Goal: Task Accomplishment & Management: Manage account settings

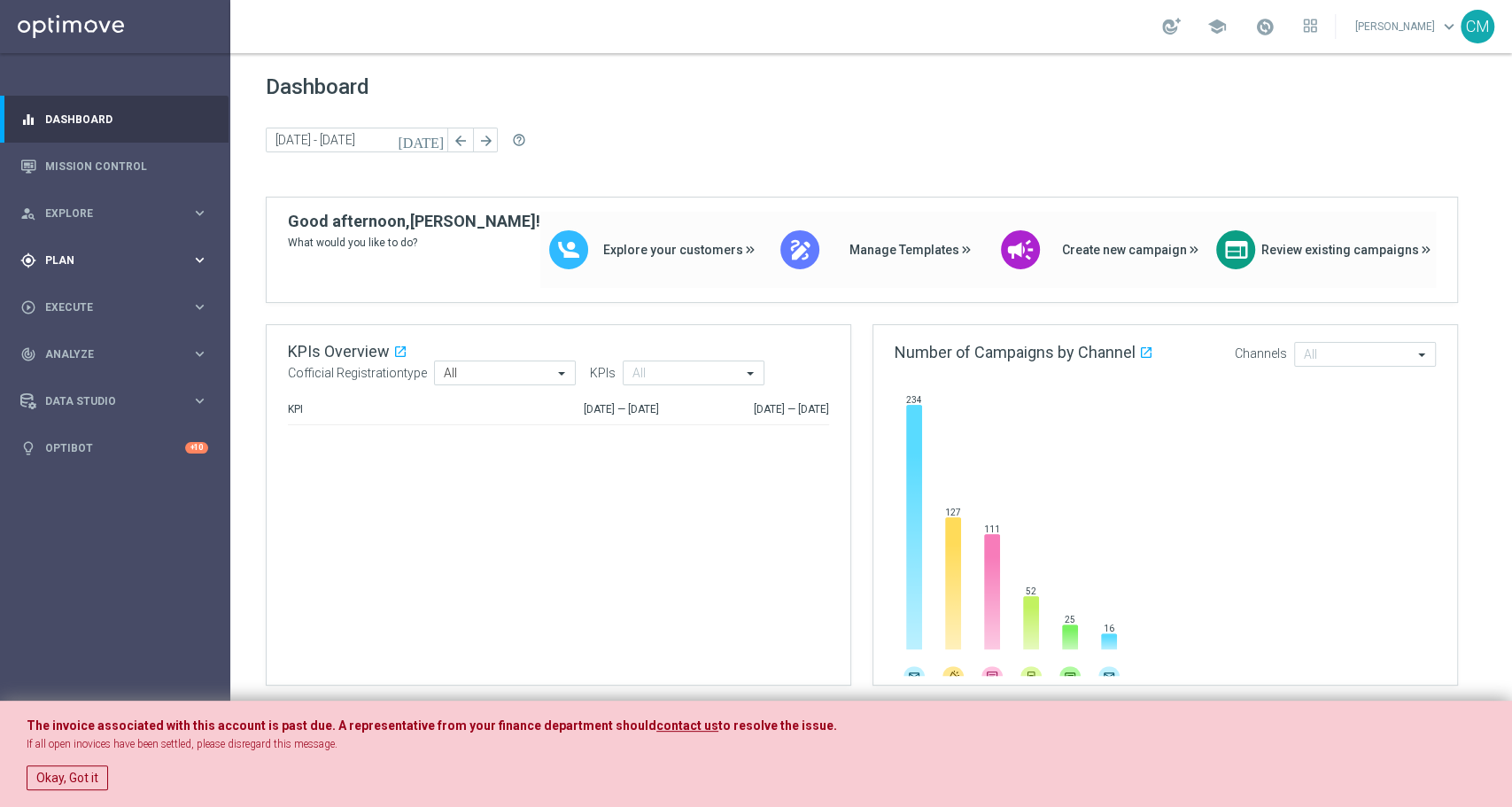
click at [118, 262] on span "Plan" at bounding box center [118, 260] width 146 height 11
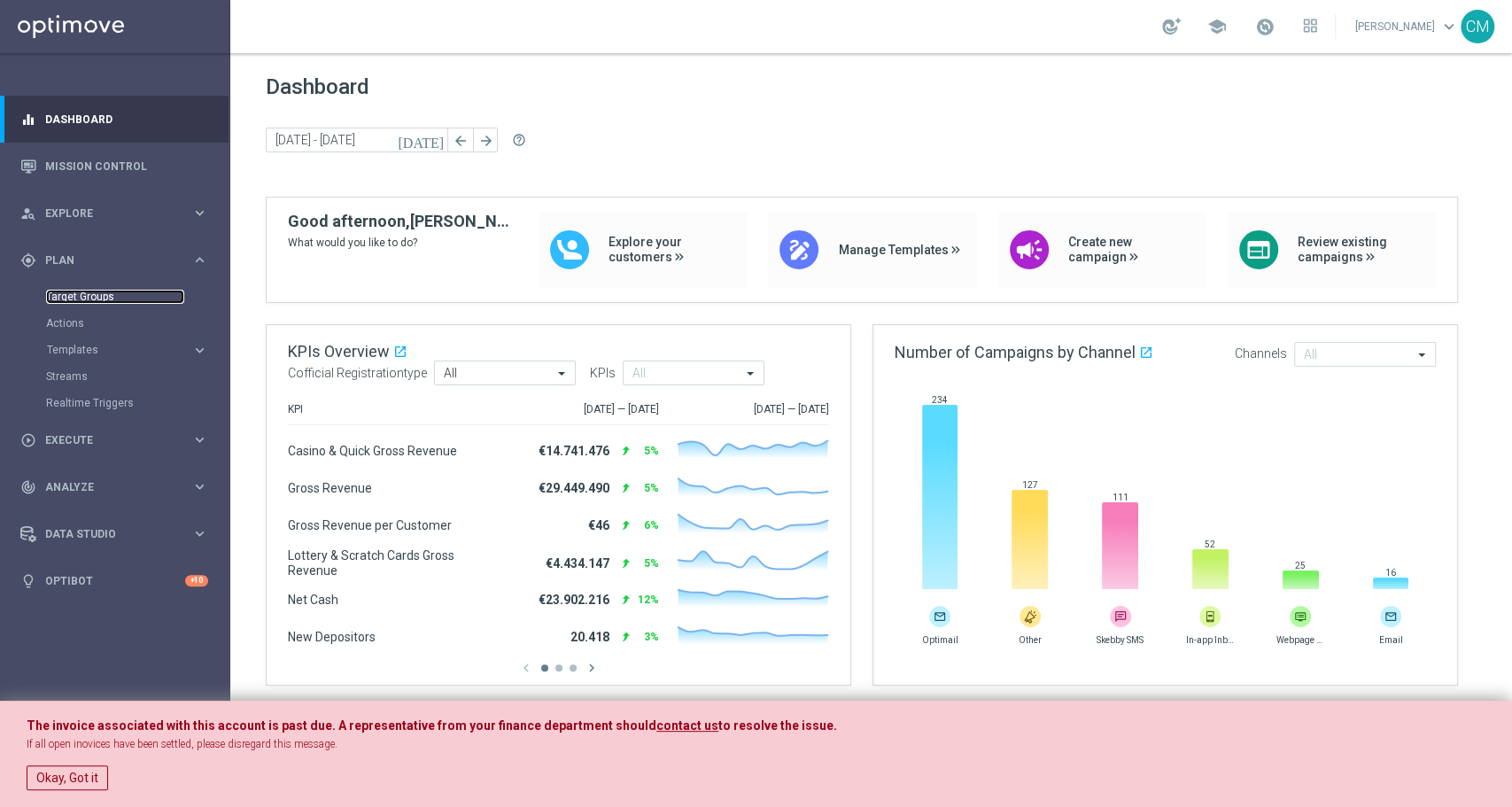
click at [71, 301] on link "Target Groups" at bounding box center [114, 296] width 138 height 14
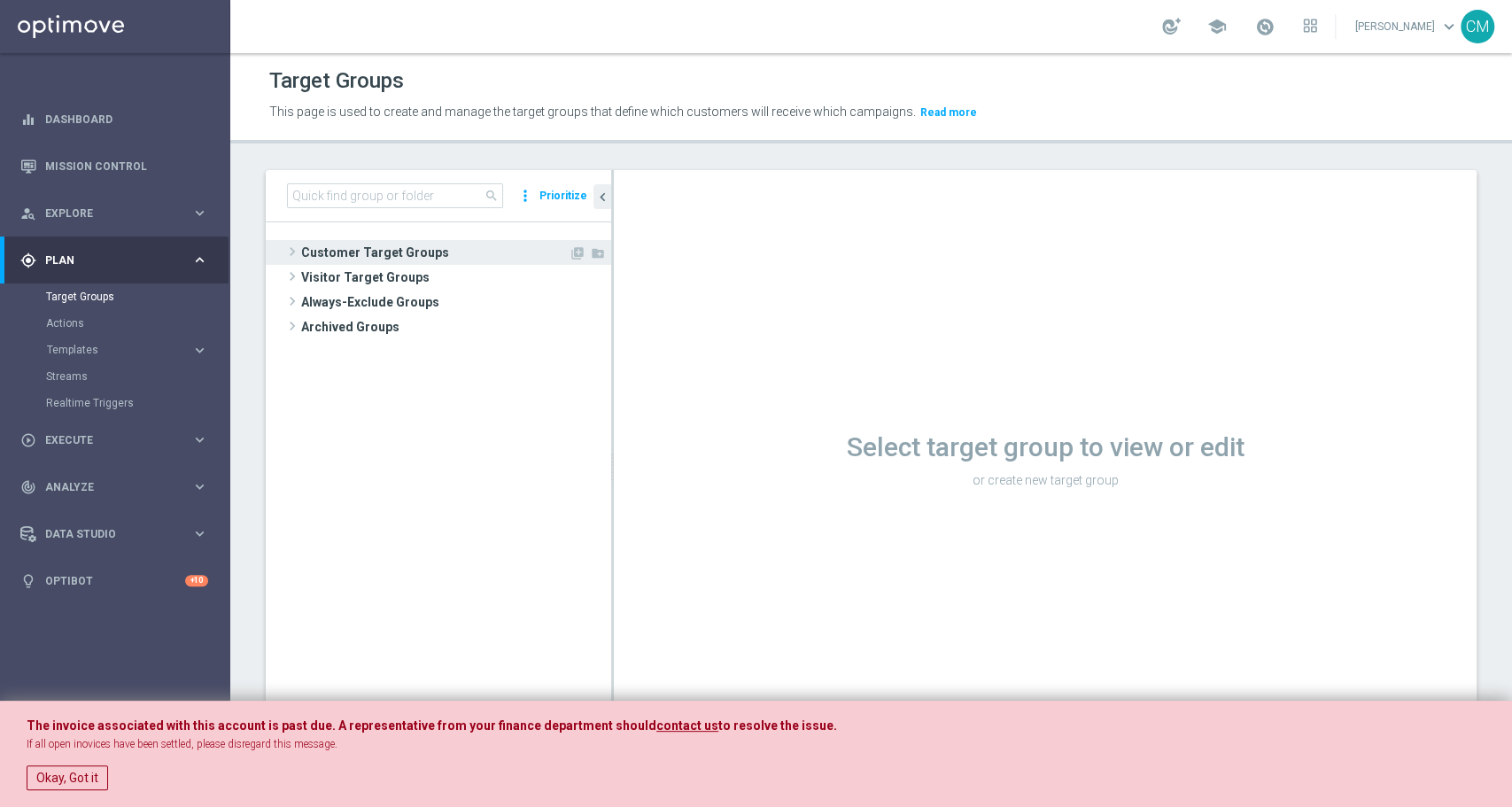
click at [376, 252] on span "Customer Target Groups" at bounding box center [435, 252] width 268 height 25
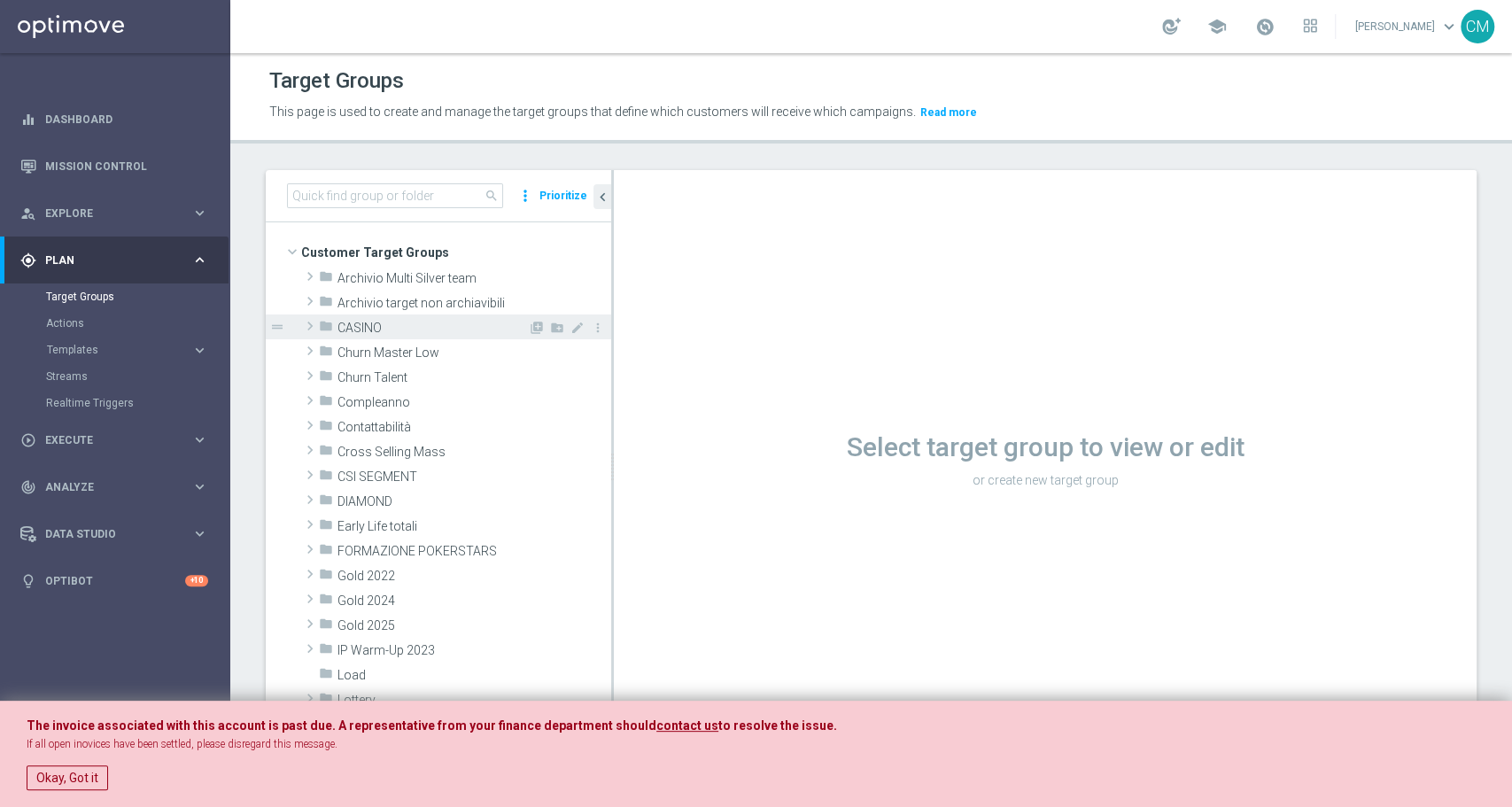
click at [370, 334] on span "CASINO" at bounding box center [432, 327] width 190 height 15
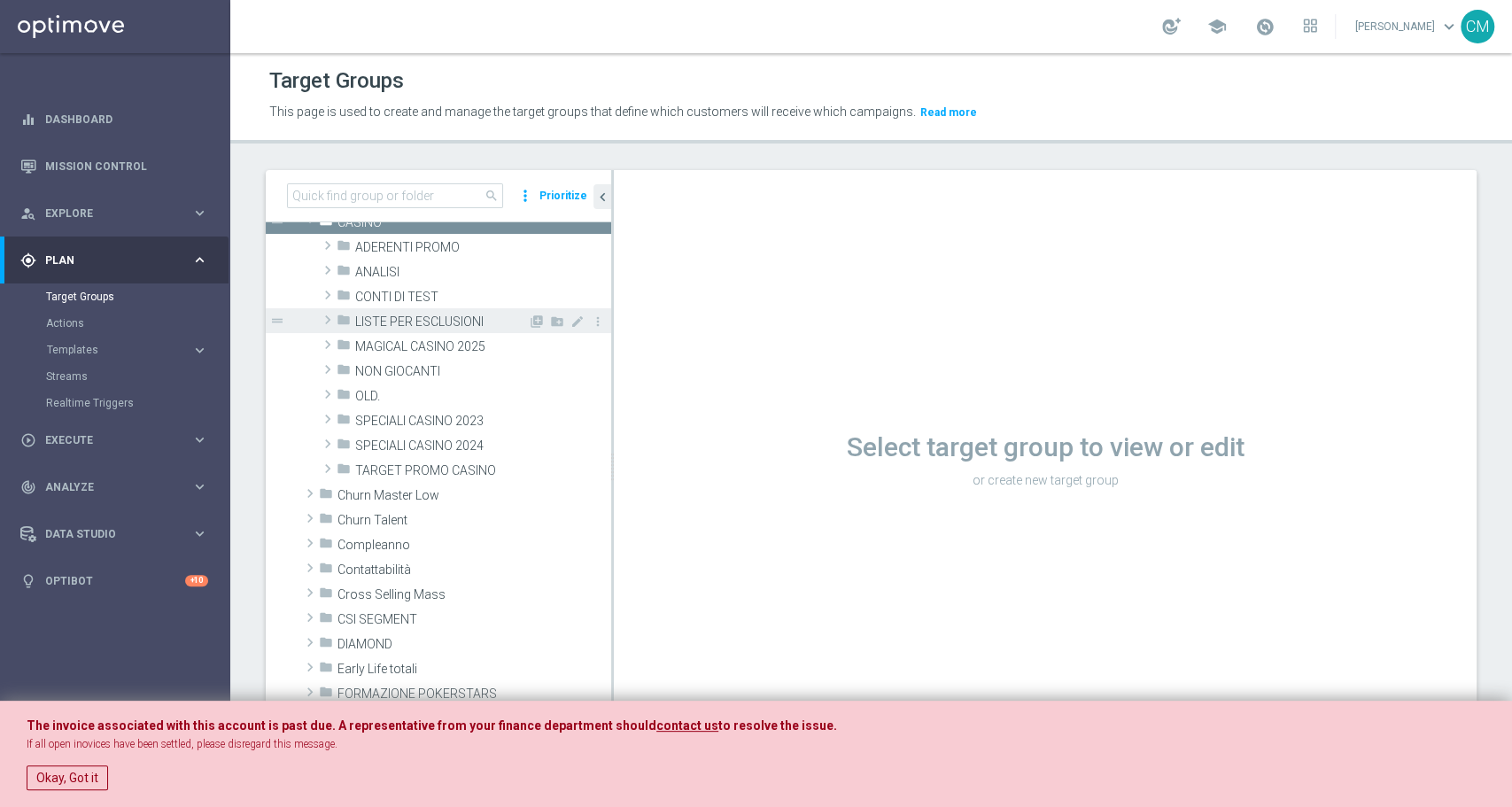
scroll to position [113, 0]
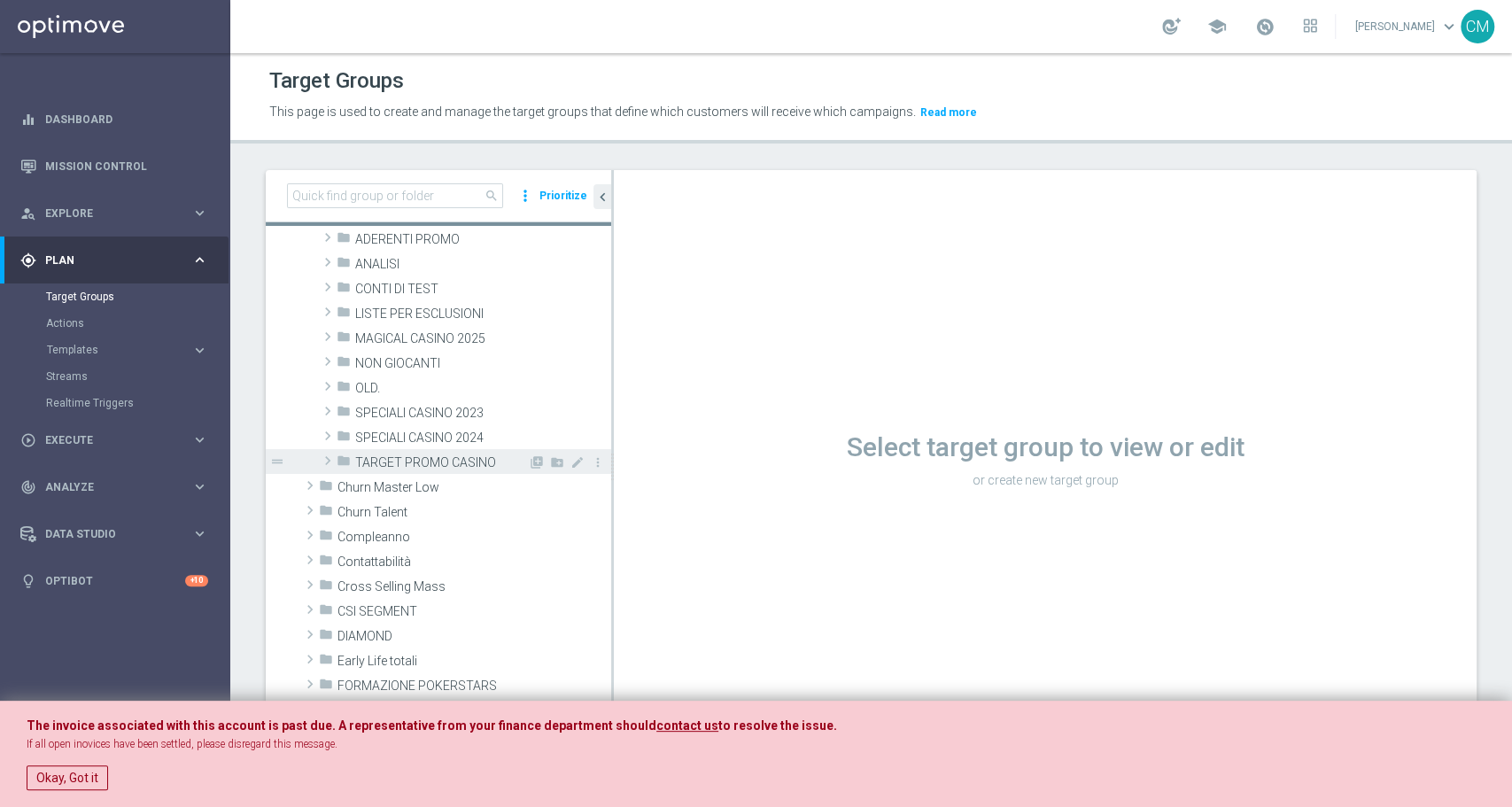
click at [400, 455] on span "TARGET PROMO CASINO" at bounding box center [441, 462] width 173 height 15
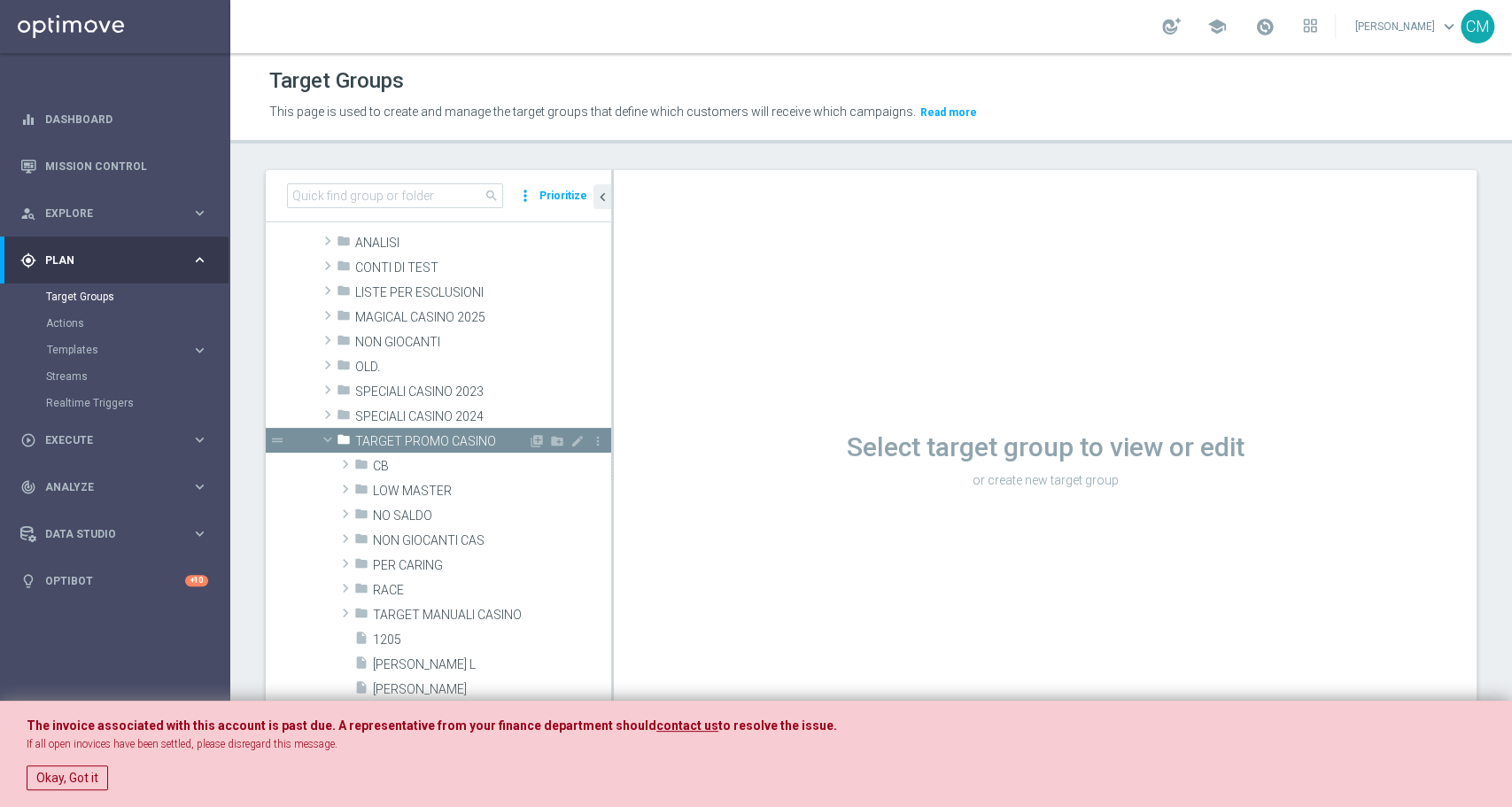
scroll to position [146, 0]
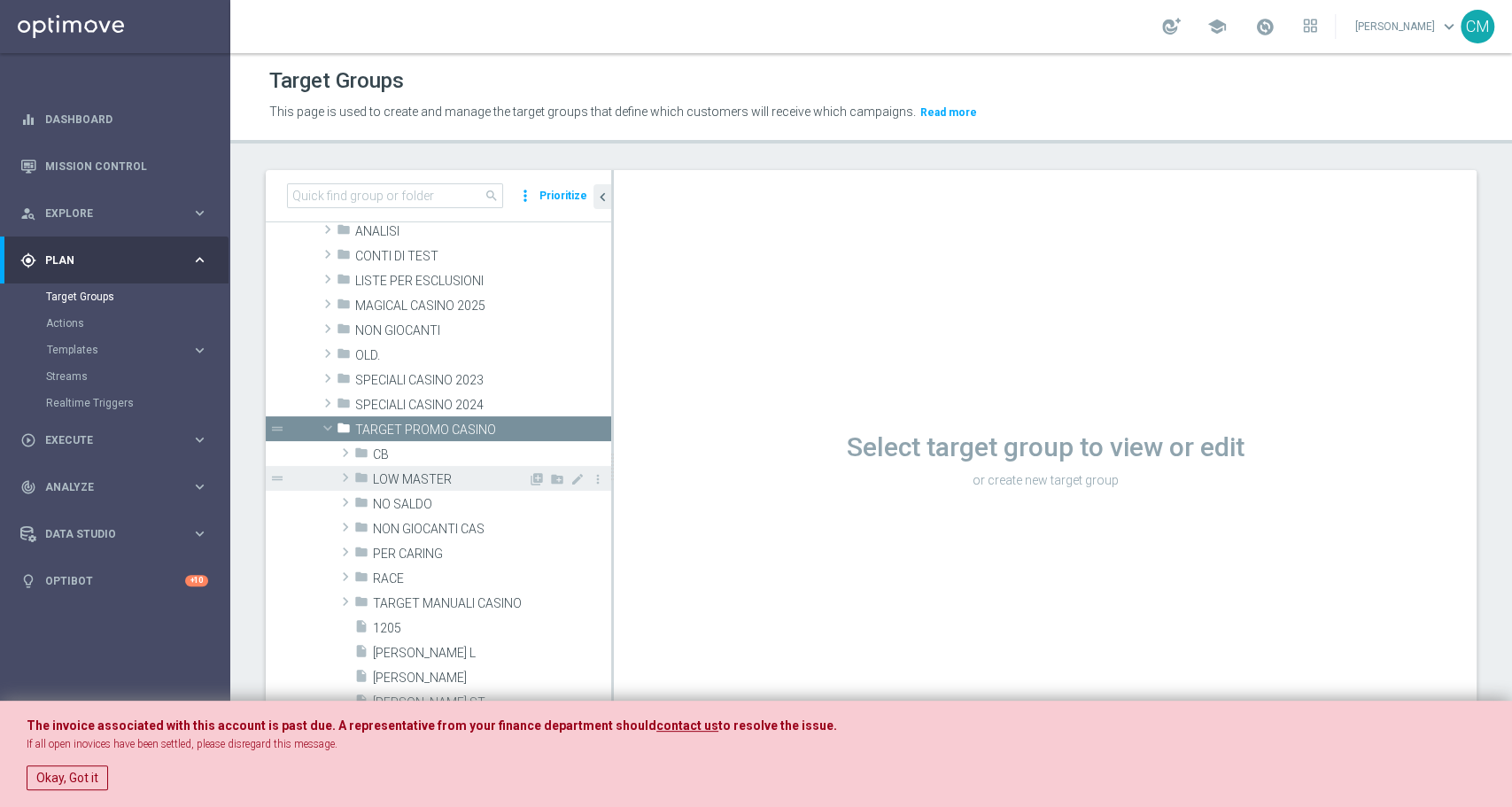
click at [410, 467] on div "folder LOW MASTER" at bounding box center [440, 478] width 174 height 25
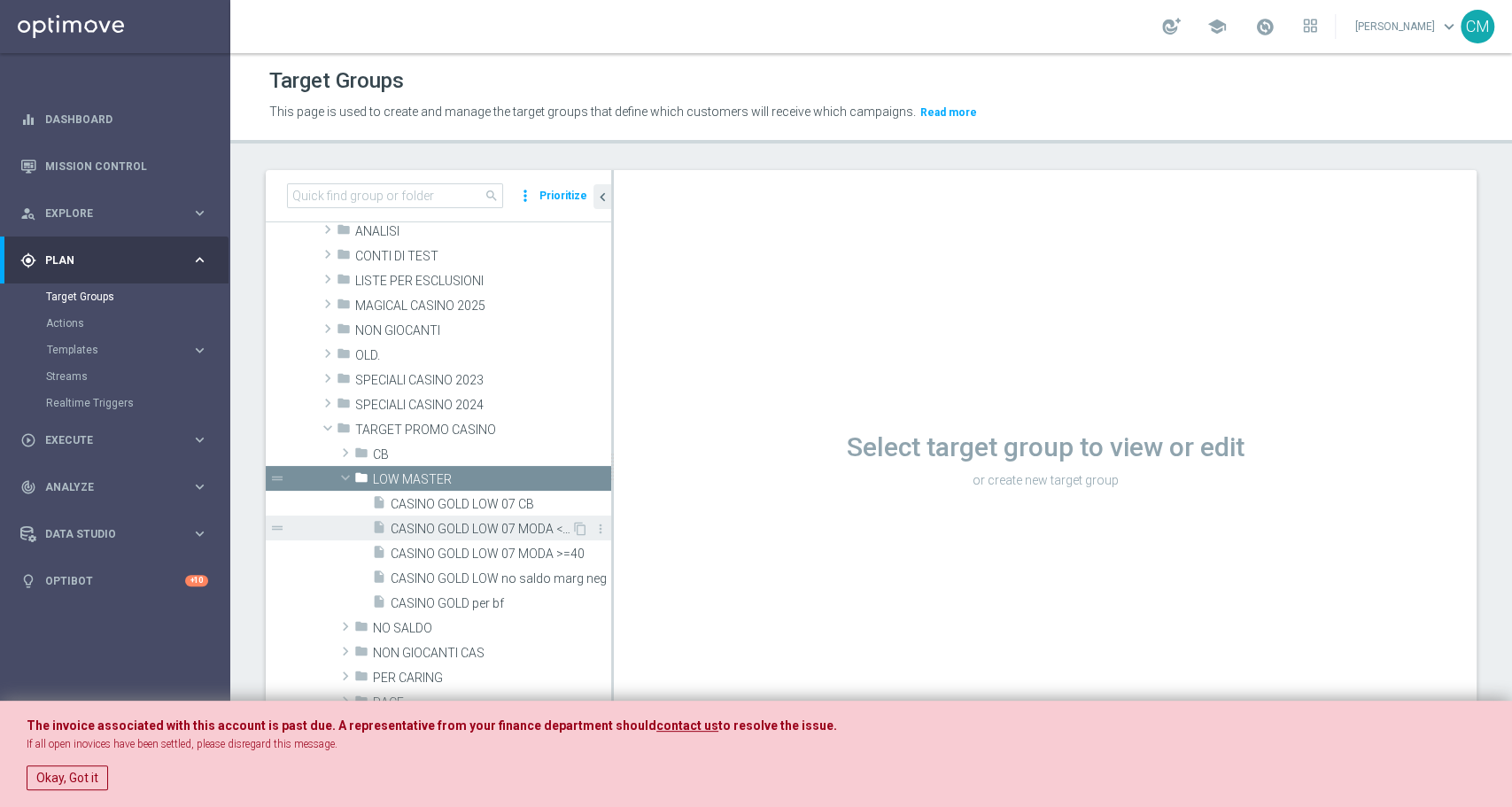
scroll to position [171, 0]
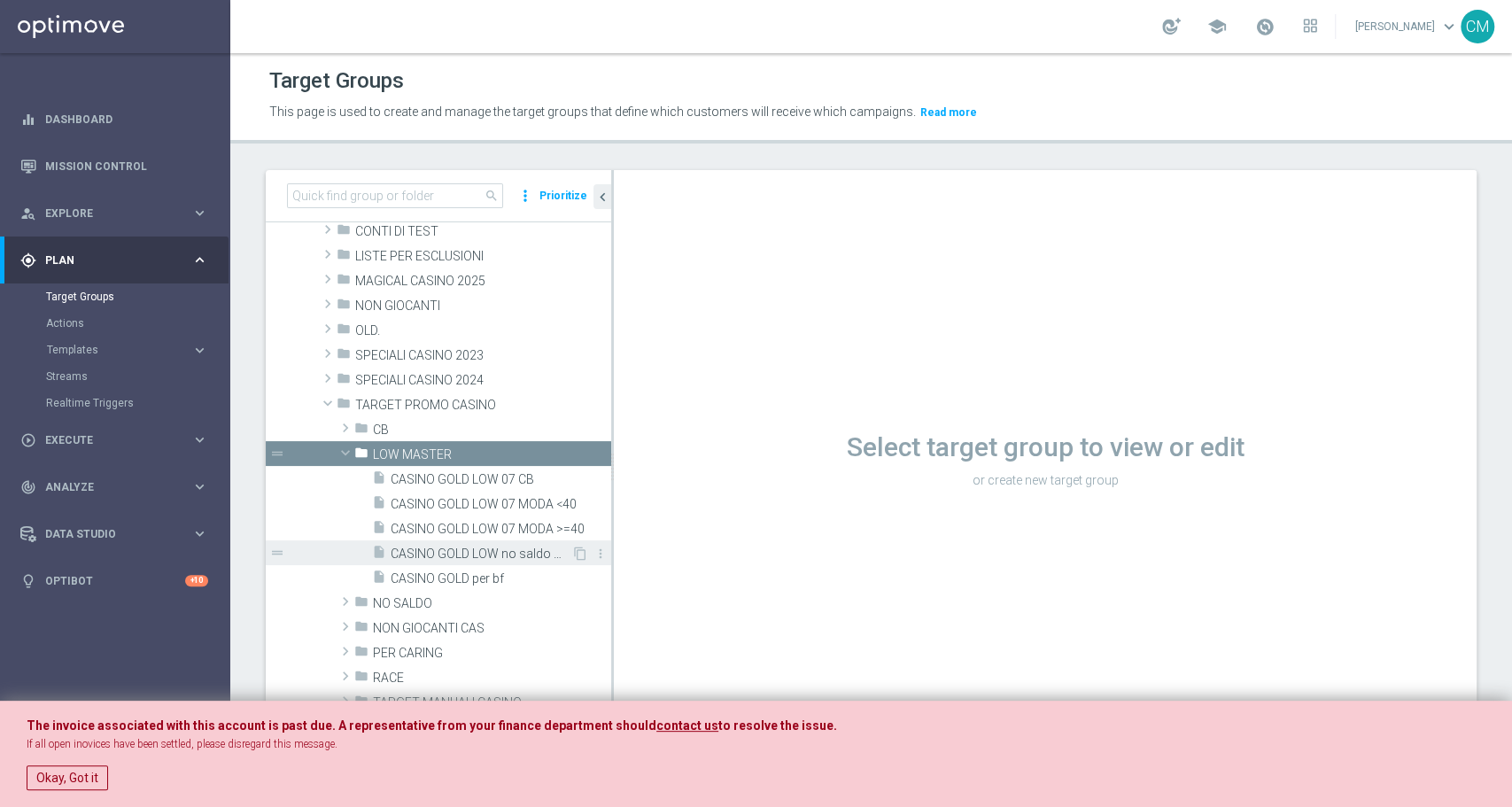
click at [482, 547] on span "CASINO GOLD LOW no saldo marg neg" at bounding box center [481, 553] width 180 height 15
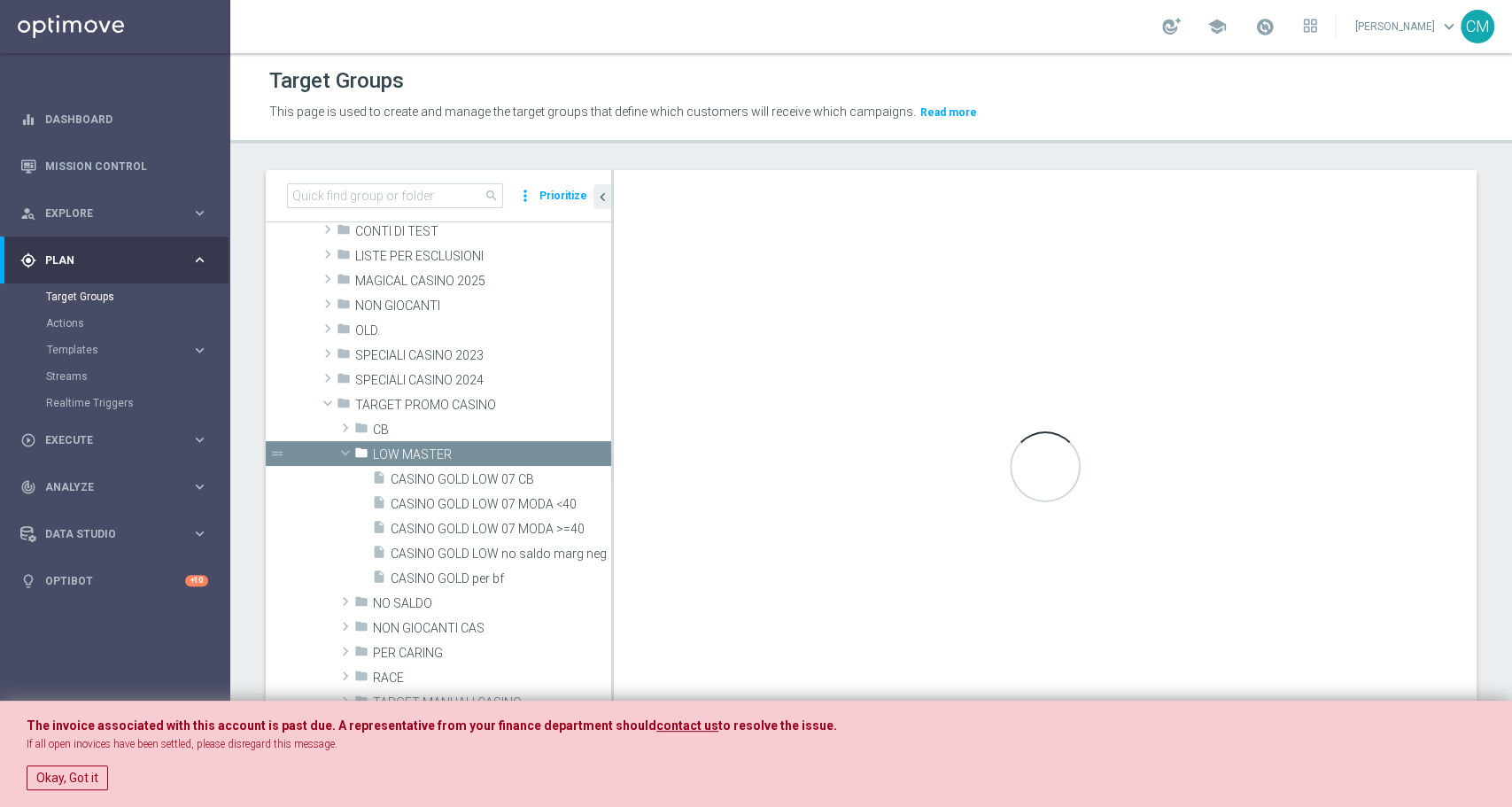
scroll to position [0, 0]
click at [61, 779] on button "Okay, Got it" at bounding box center [67, 777] width 81 height 25
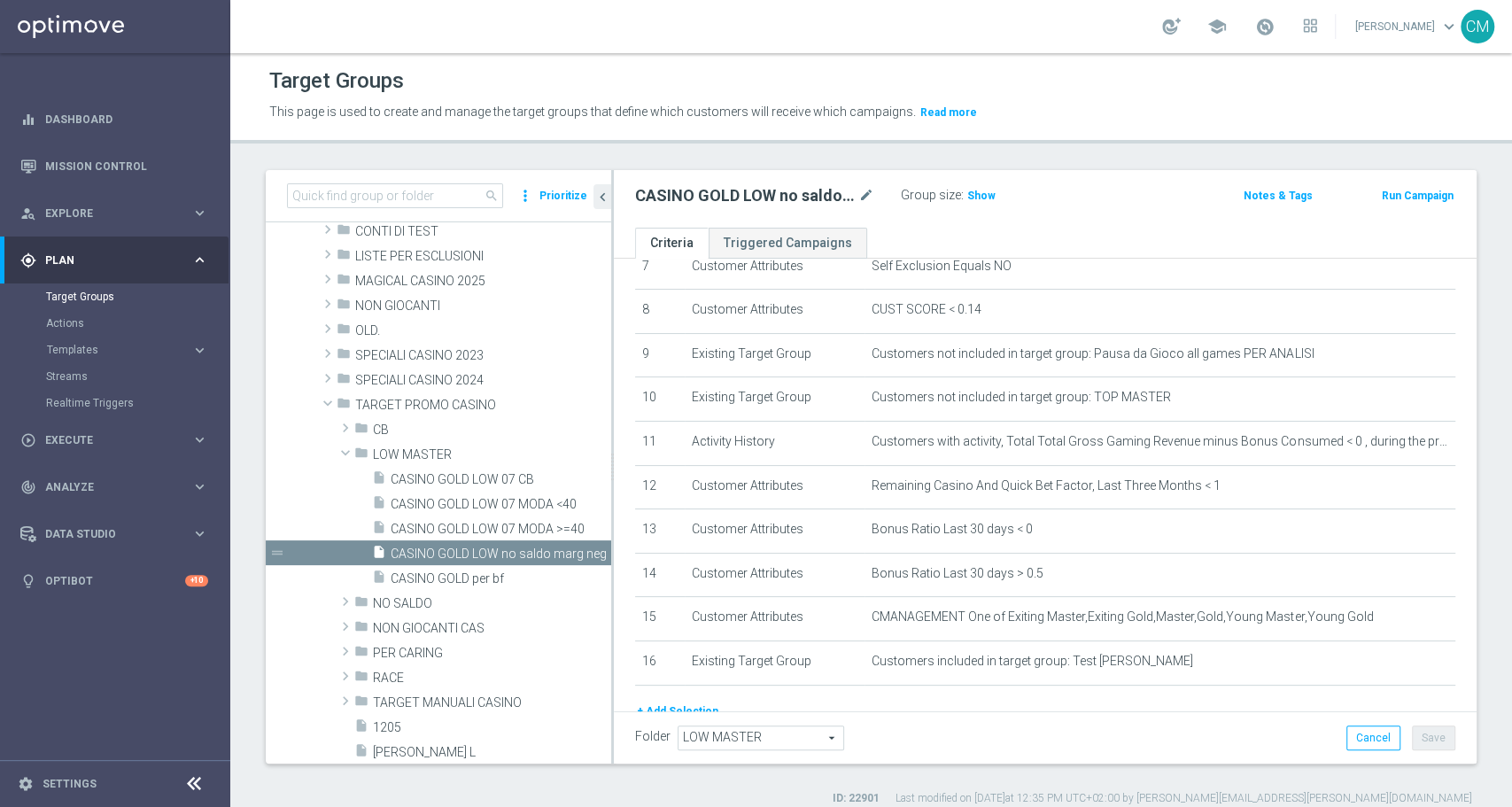
scroll to position [337, 0]
